Goal: Information Seeking & Learning: Learn about a topic

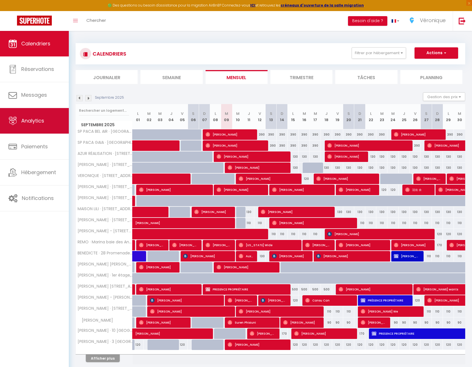
click at [42, 119] on span "Analytics" at bounding box center [32, 120] width 23 height 7
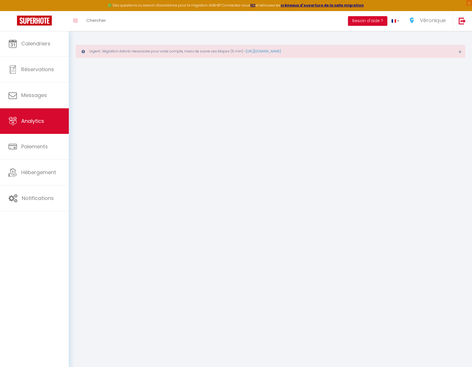
select select "2025"
select select "9"
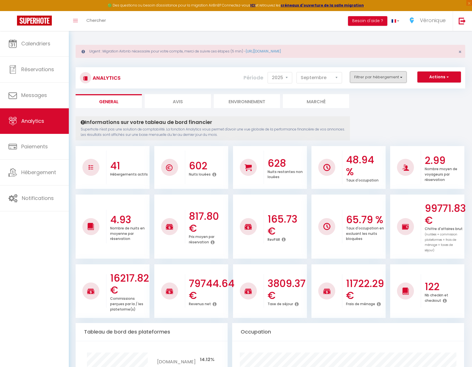
click at [389, 76] on button "Filtrer par hébergement" at bounding box center [378, 76] width 57 height 11
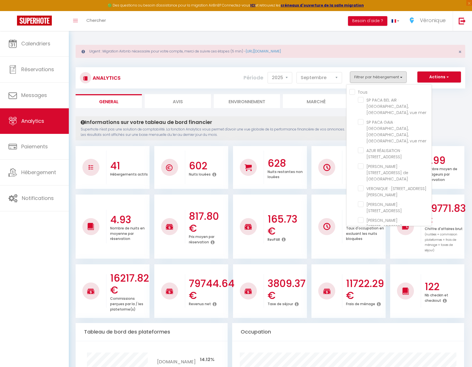
click at [356, 91] on input "Tous" at bounding box center [391, 92] width 82 height 6
checkbox input "true"
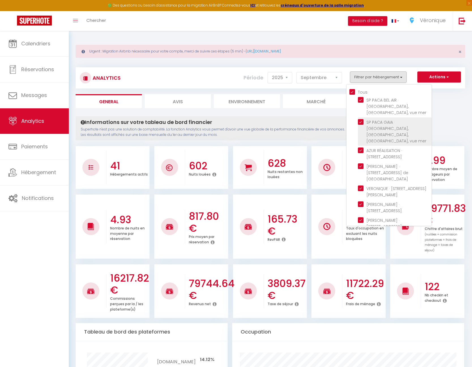
checkbox mer "true"
checkbox Laurent "true"
checkbox Verdun "true"
checkbox Paez "true"
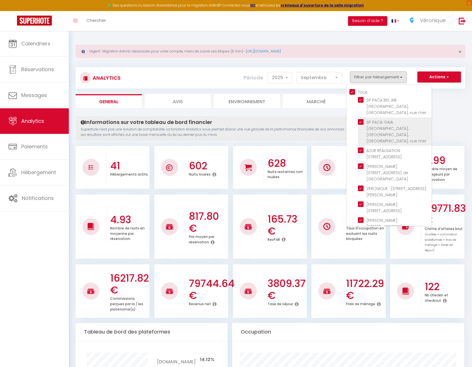
checkbox Nice "true"
checkbox Karr "true"
checkbox Cireuil "true"
checkbox Cousteau "true"
checkbox Plage "true"
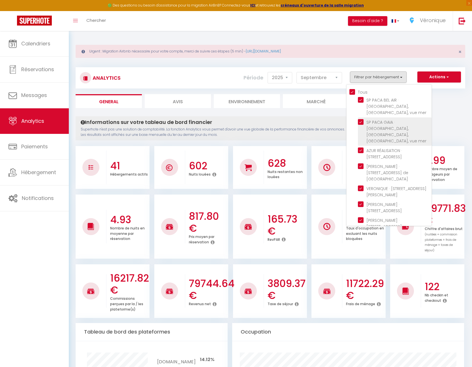
checkbox Anges "true"
checkbox plage "true"
checkbox 1944 "true"
checkbox Lucioles "true"
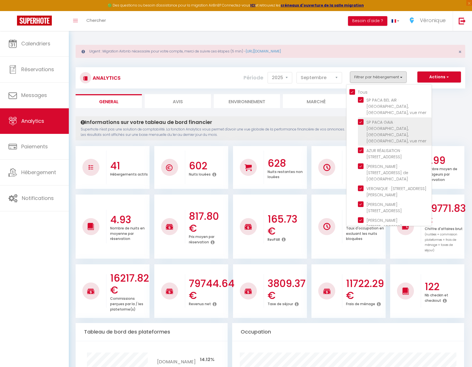
checkbox Mer "true"
checkbox Cacciabue "true"
checkbox Vaugrenier "true"
checkbox Loup "true"
checkbox Mer "true"
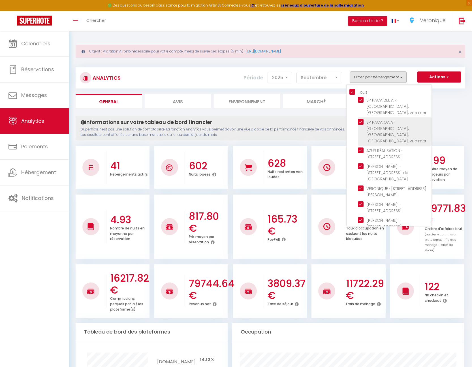
checkbox Valbonne "true"
checkbox Coquelicots "true"
checkbox Plans "true"
checkbox Guillaumont "true"
checkbox Rostagne "true"
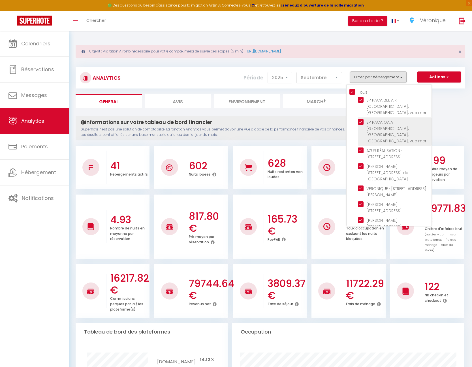
checkbox Cannes "true"
checkbox Antibes "true"
checkbox Mer "true"
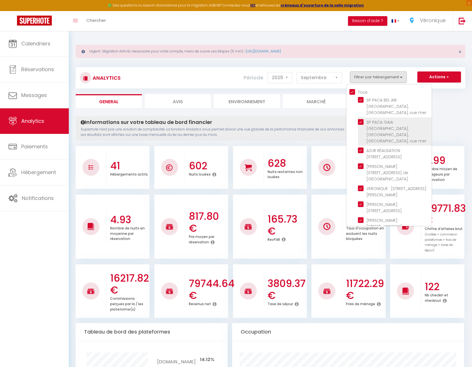
checkbox Mer "true"
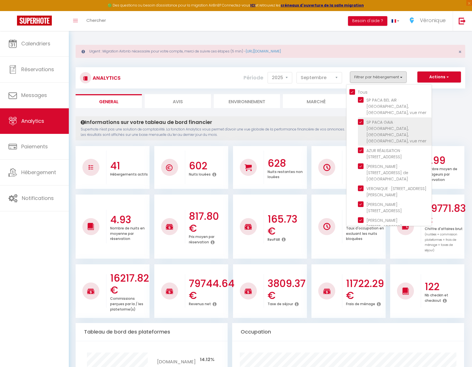
checkbox Nice "true"
checkbox Mer "true"
checkbox Gilette "true"
checkbox Plans "true"
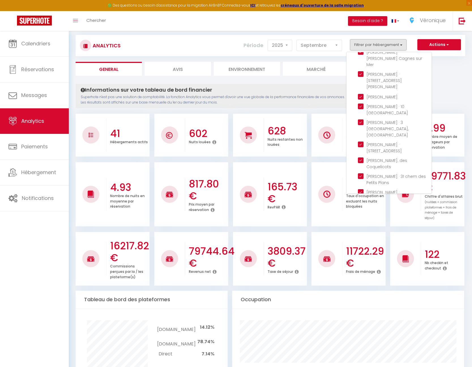
scroll to position [514, 0]
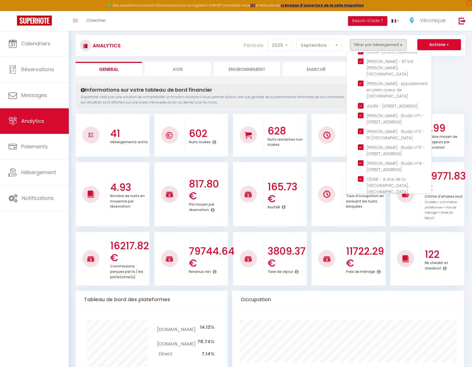
click at [363, 280] on Bouquet "checkbox" at bounding box center [395, 283] width 74 height 6
checkbox Bouquet "false"
checkbox input "false"
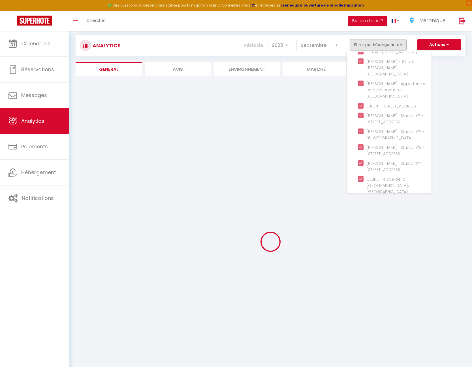
click at [360, 264] on Plans "checkbox" at bounding box center [395, 267] width 74 height 6
checkbox Plans "false"
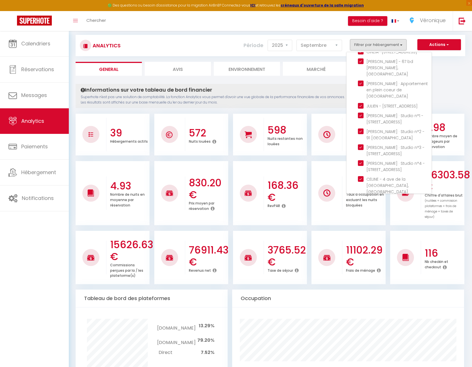
click at [361, 236] on Gilette "checkbox" at bounding box center [395, 239] width 74 height 6
checkbox Gilette "false"
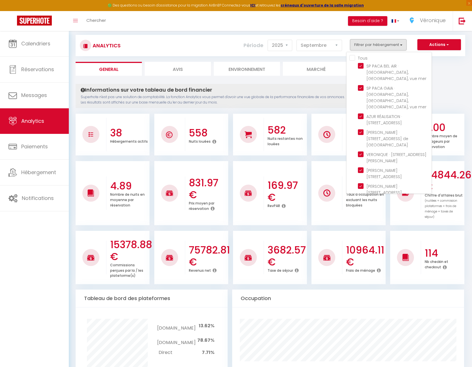
scroll to position [0, 0]
click at [363, 153] on Paez "checkbox" at bounding box center [395, 156] width 74 height 6
checkbox Paez "false"
